Goal: Complete application form

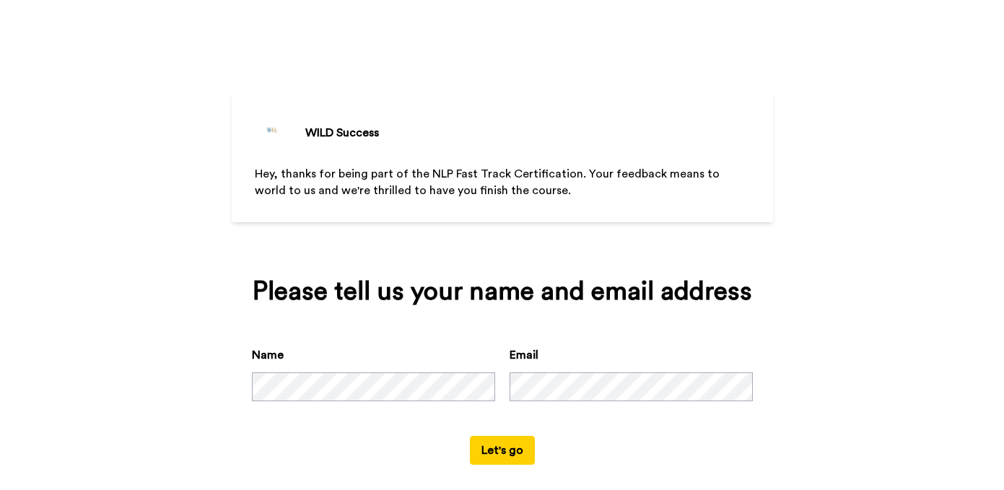
click at [393, 362] on div "Name" at bounding box center [373, 373] width 243 height 55
click at [495, 452] on button "Let's go" at bounding box center [502, 450] width 65 height 29
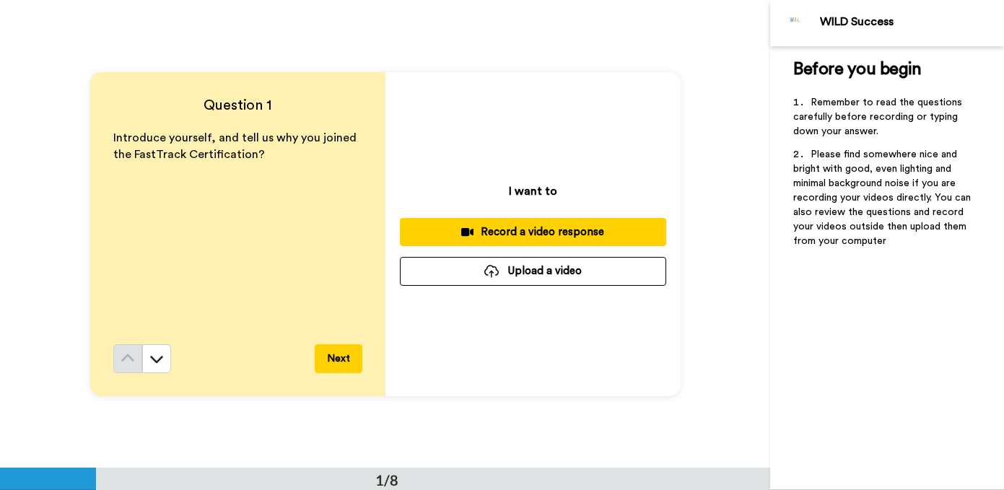
click at [990, 386] on div "Before you begin ﻿ Remember to read the questions carefully before recording or…" at bounding box center [887, 268] width 234 height 444
click at [263, 156] on p "Introduce yourself, and tell us why you joined the FastTrack Certification?" at bounding box center [237, 146] width 249 height 33
click at [215, 172] on div "Introduce yourself, and tell us why you joined the FastTrack Certification?" at bounding box center [237, 237] width 249 height 214
click at [219, 268] on div "Introduce yourself, and tell us why you joined the FastTrack Certification?" at bounding box center [237, 237] width 249 height 214
click at [156, 149] on span "Introduce yourself, and tell us why you joined the FastTrack Certification?" at bounding box center [236, 146] width 246 height 28
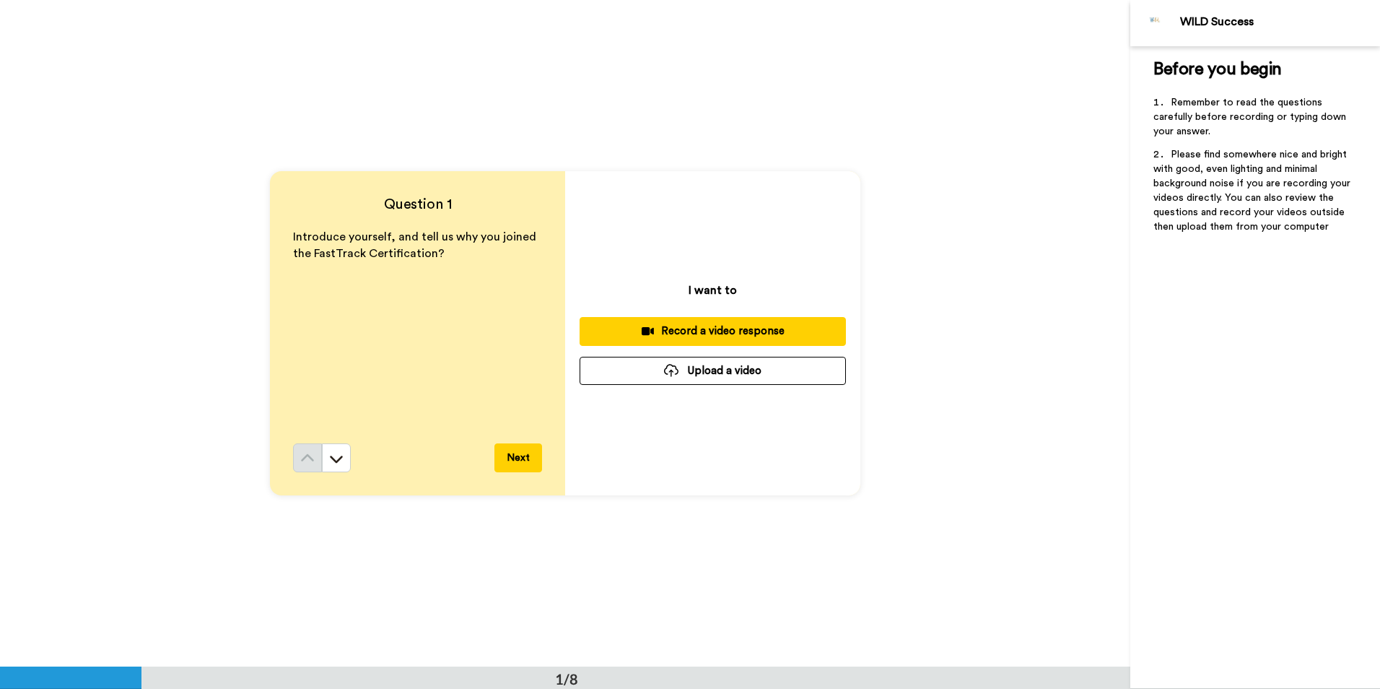
click at [506, 460] on button "Next" at bounding box center [518, 457] width 48 height 29
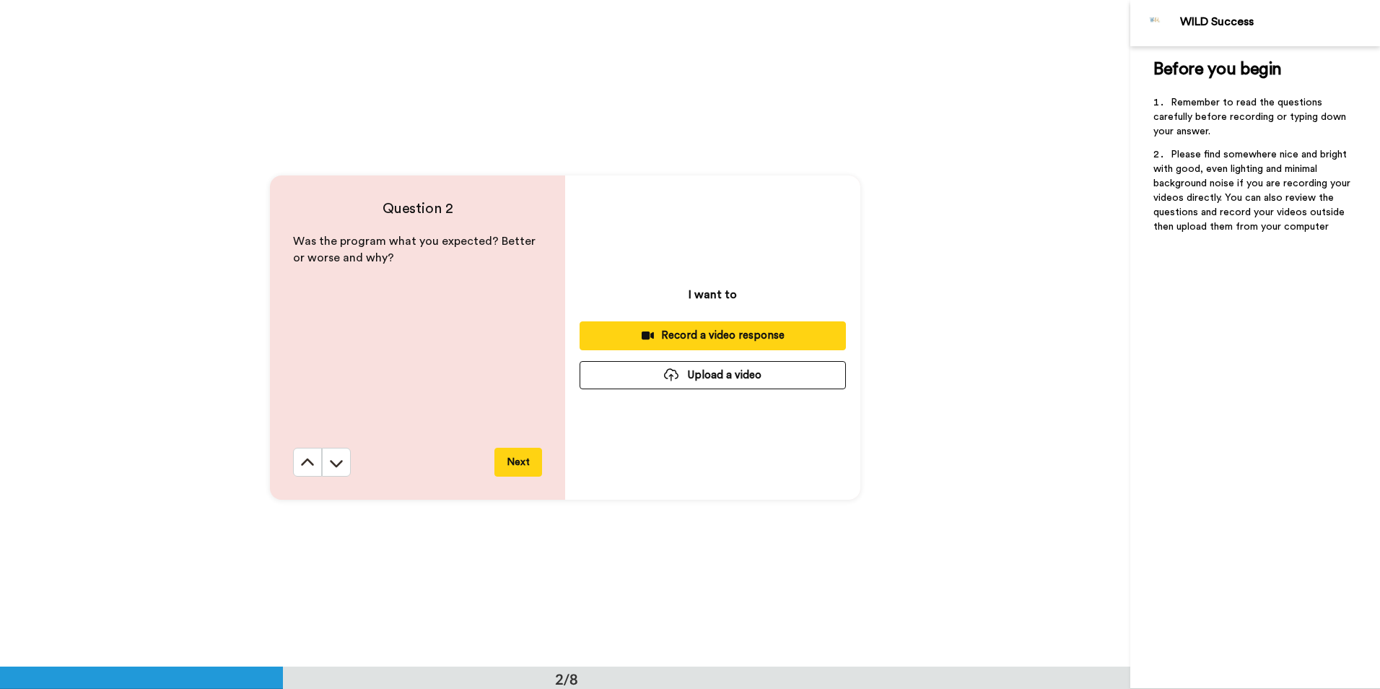
scroll to position [667, 0]
